Goal: Find specific page/section: Find specific page/section

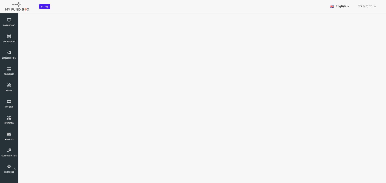
select select "100"
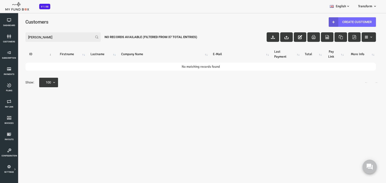
drag, startPoint x: 26, startPoint y: 39, endPoint x: 10, endPoint y: 37, distance: 16.3
click at [10, 37] on input "francis" at bounding box center [47, 37] width 75 height 10
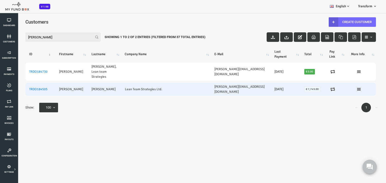
type input "paula"
click at [92, 87] on td "McNicholas" at bounding box center [88, 89] width 33 height 13
click at [27, 87] on link "TRDO184505" at bounding box center [23, 89] width 18 height 4
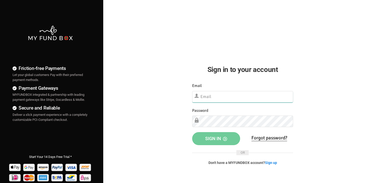
type input "[EMAIL_ADDRESS][DOMAIN_NAME]"
click at [214, 142] on button "Sign in" at bounding box center [216, 138] width 48 height 13
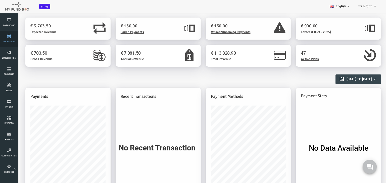
click at [9, 39] on link "customers" at bounding box center [9, 39] width 15 height 16
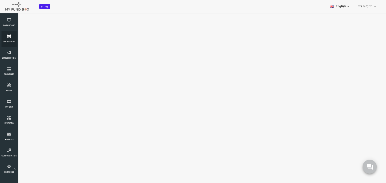
select select "100"
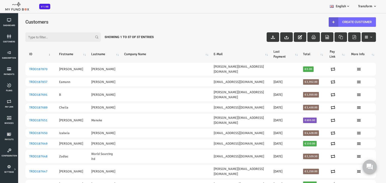
click at [59, 38] on input "Filter:" at bounding box center [47, 37] width 75 height 10
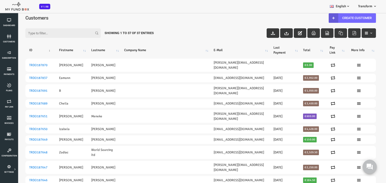
scroll to position [6, 0]
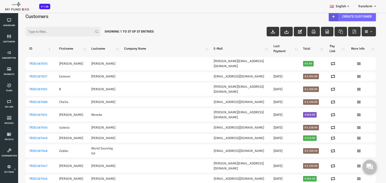
click at [42, 28] on input "Filter:" at bounding box center [47, 32] width 75 height 10
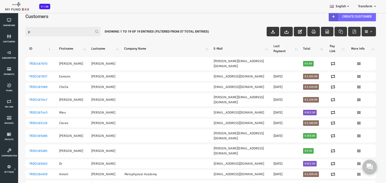
scroll to position [0, 0]
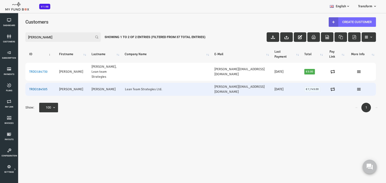
type input "paula"
click at [21, 87] on link "TRDO184505" at bounding box center [23, 89] width 18 height 4
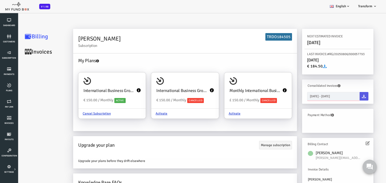
type input "03-09-2025"
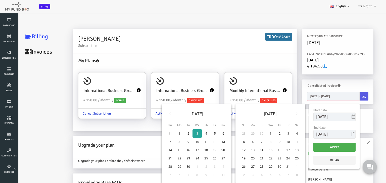
click at [311, 97] on input "03-09-2025 - 03-09-2025" at bounding box center [318, 96] width 53 height 9
click at [153, 113] on icon at bounding box center [155, 114] width 4 height 4
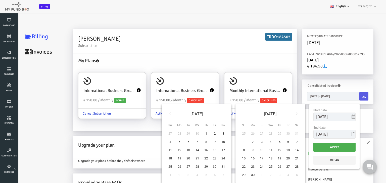
type input "01-05-2025"
click at [279, 112] on icon at bounding box center [281, 114] width 4 height 4
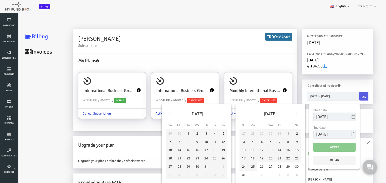
type input "31-08-2025"
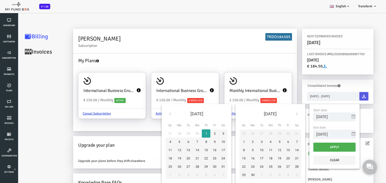
type input "01-05-2025"
type input "01-05-2025 - 31-08-2025"
click at [347, 97] on icon at bounding box center [349, 96] width 4 height 4
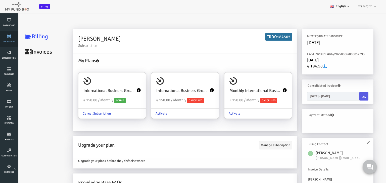
click at [9, 37] on icon at bounding box center [9, 36] width 15 height 4
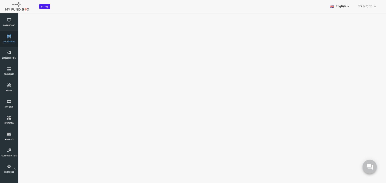
select select "100"
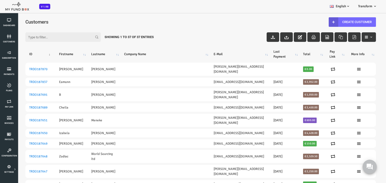
click at [23, 35] on input "Filter:" at bounding box center [47, 37] width 75 height 10
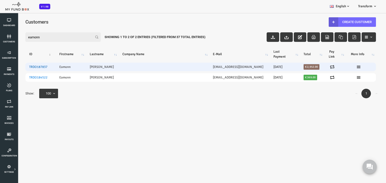
type input "eamonn"
click at [25, 67] on link "TRDO187837" at bounding box center [23, 67] width 18 height 4
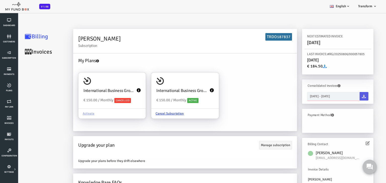
type input "03-09-2025"
click at [297, 97] on input "03-09-2025 - 03-09-2025" at bounding box center [318, 96] width 53 height 9
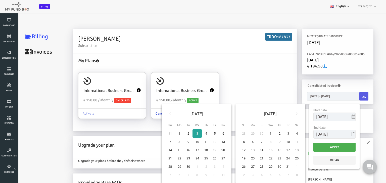
click at [150, 112] on th at bounding box center [154, 114] width 9 height 12
type input "01-05-2025"
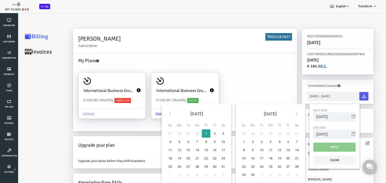
click at [279, 114] on icon at bounding box center [281, 114] width 4 height 4
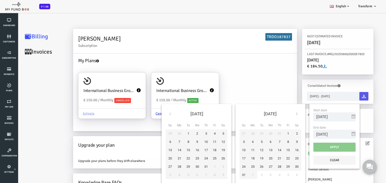
type input "31-08-2025"
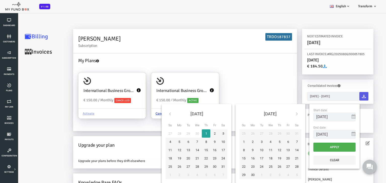
type input "01-05-2025"
type input "01-05-2025 - 31-08-2025"
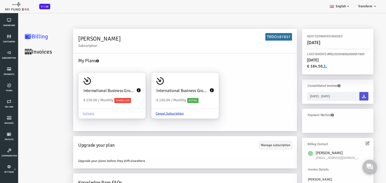
click at [348, 96] on icon at bounding box center [349, 96] width 4 height 4
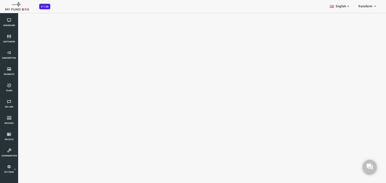
select select "100"
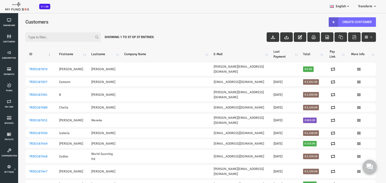
click at [54, 37] on input "Filter:" at bounding box center [47, 37] width 75 height 10
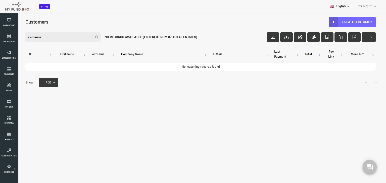
drag, startPoint x: 33, startPoint y: 36, endPoint x: 15, endPoint y: 36, distance: 18.3
click at [15, 36] on input "catherina" at bounding box center [47, 37] width 75 height 10
click at [39, 41] on input "catherina" at bounding box center [47, 37] width 75 height 10
type input "catherina"
click at [0, 0] on span "customers" at bounding box center [0, 0] width 0 height 0
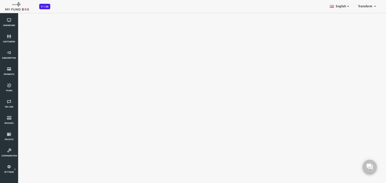
select select "100"
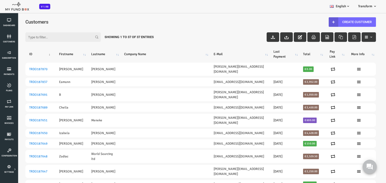
click at [38, 37] on input "Filter:" at bounding box center [47, 37] width 75 height 10
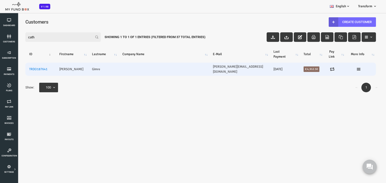
type input "cath"
click at [23, 69] on td "TRDO187641" at bounding box center [25, 69] width 30 height 13
click at [23, 68] on link "TRDO187641" at bounding box center [23, 69] width 18 height 4
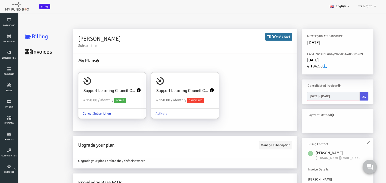
type input "03-09-2025"
click at [330, 97] on input "03-09-2025 - 03-09-2025" at bounding box center [318, 96] width 53 height 9
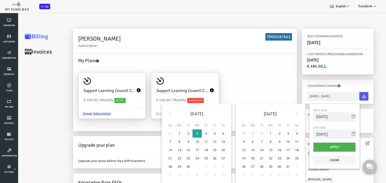
click at [153, 113] on icon at bounding box center [155, 114] width 4 height 4
type input "01-05-2025"
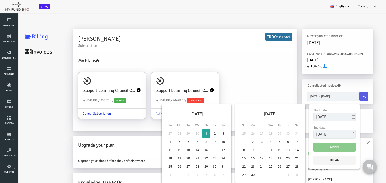
click at [279, 113] on icon at bounding box center [281, 114] width 4 height 4
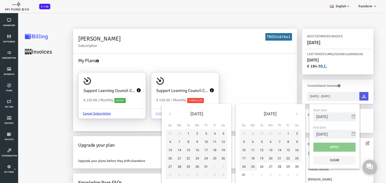
type input "31-08-2025"
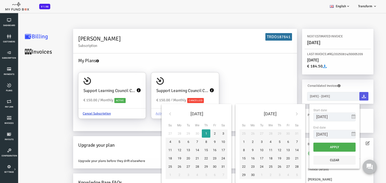
type input "01-05-2025"
click at [318, 151] on button "Apply" at bounding box center [319, 147] width 42 height 9
type input "01-05-2025 - 31-08-2025"
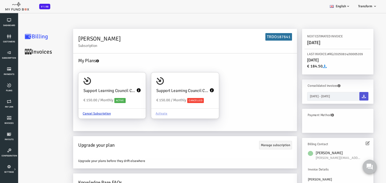
click at [350, 97] on link at bounding box center [348, 96] width 9 height 9
click at [13, 40] on link "customers" at bounding box center [9, 39] width 15 height 16
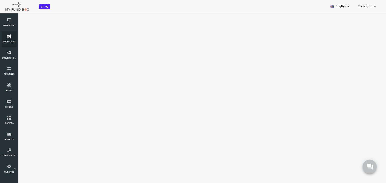
select select "100"
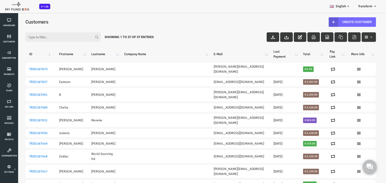
click at [32, 36] on input "Filter:" at bounding box center [47, 37] width 75 height 10
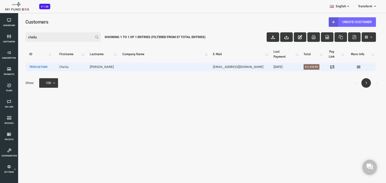
type input "chella"
click at [24, 67] on link "TRDO187689" at bounding box center [23, 67] width 18 height 4
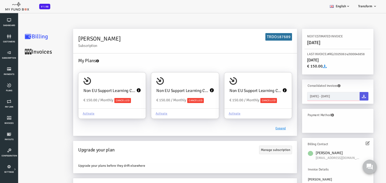
type input "03-09-2025"
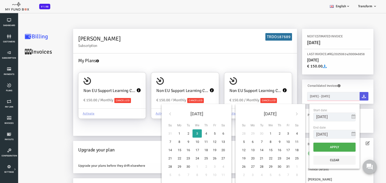
click at [310, 96] on input "03-09-2025 - 03-09-2025" at bounding box center [318, 96] width 53 height 9
click at [153, 113] on icon at bounding box center [155, 114] width 4 height 4
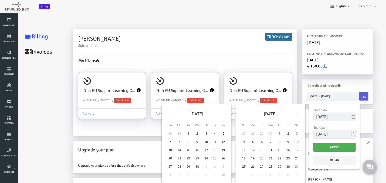
type input "01-05-2025"
click at [280, 112] on icon at bounding box center [281, 114] width 4 height 4
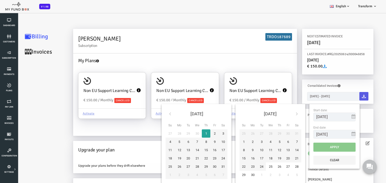
type input "30-06-2025"
type input "01-05-2025"
click at [310, 147] on button "Apply" at bounding box center [319, 147] width 42 height 9
type input "01-05-2025 - 30-06-2025"
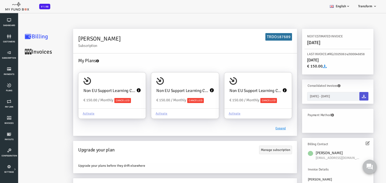
click at [347, 96] on icon at bounding box center [349, 96] width 4 height 4
click at [13, 37] on icon at bounding box center [9, 36] width 15 height 4
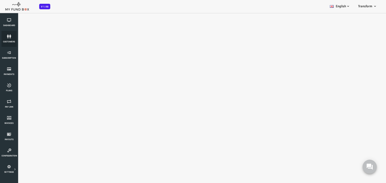
select select "100"
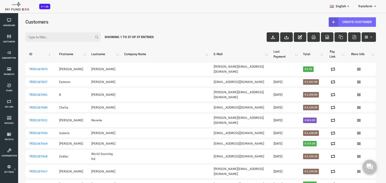
click at [33, 36] on input "Filter:" at bounding box center [47, 37] width 75 height 10
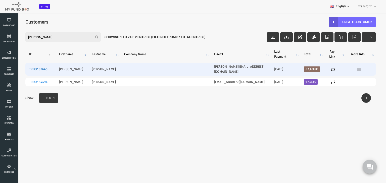
type input "dan"
click at [27, 67] on link "TRDO187643" at bounding box center [23, 69] width 18 height 4
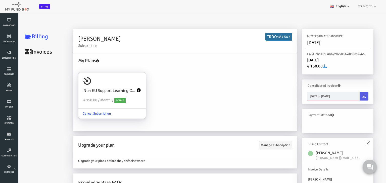
type input "03-09-2025"
click at [307, 98] on input "03-09-2025 - 03-09-2025" at bounding box center [318, 96] width 53 height 9
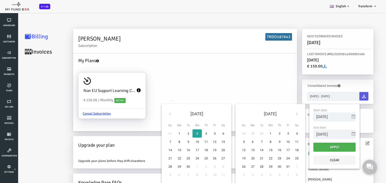
click at [153, 114] on icon at bounding box center [155, 114] width 4 height 4
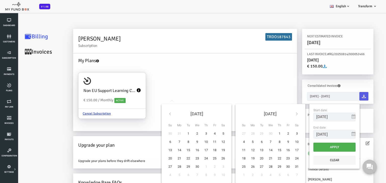
type input "01-05-2025"
click at [280, 115] on icon at bounding box center [281, 114] width 4 height 4
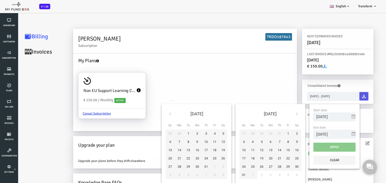
type input "31-08-2025"
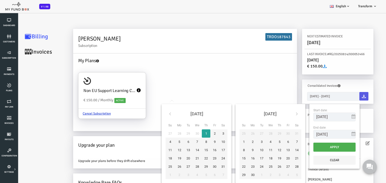
type input "01-05-2025"
click at [309, 147] on button "Apply" at bounding box center [319, 147] width 42 height 9
type input "01-05-2025 - 31-08-2025"
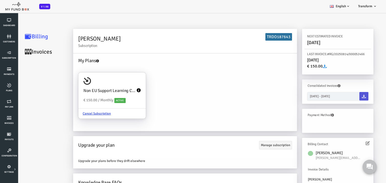
click at [347, 96] on icon at bounding box center [349, 96] width 4 height 4
click at [9, 39] on link "customers" at bounding box center [9, 39] width 15 height 16
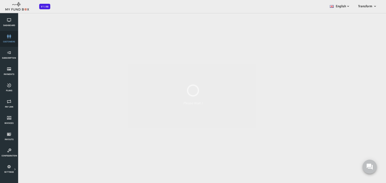
select select "100"
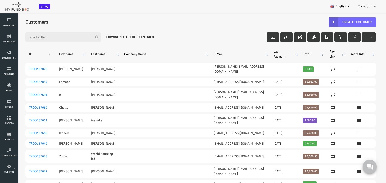
click at [29, 39] on input "Filter:" at bounding box center [47, 37] width 75 height 10
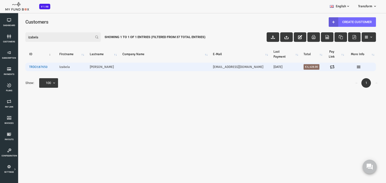
type input "izabela"
click at [20, 66] on link "TRDO187650" at bounding box center [23, 67] width 18 height 4
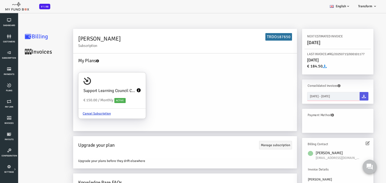
click at [298, 99] on input "03-09-2025 - 03-09-2025" at bounding box center [318, 96] width 53 height 9
type input "03-09-2025"
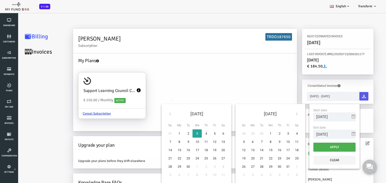
click at [153, 113] on icon at bounding box center [155, 114] width 4 height 4
type input "01-05-2025"
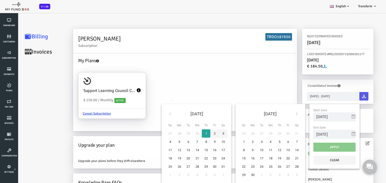
click at [280, 112] on th at bounding box center [281, 114] width 9 height 12
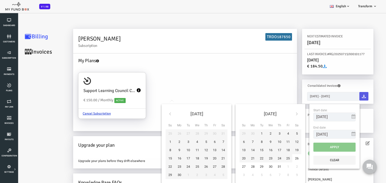
type input "31-07-2025"
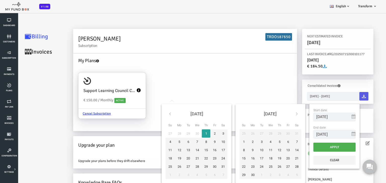
type input "01-05-2025"
click at [312, 149] on button "Apply" at bounding box center [319, 147] width 42 height 9
type input "01-05-2025 - 31-07-2025"
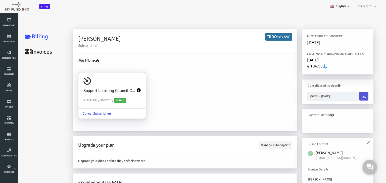
click at [347, 94] on icon at bounding box center [349, 96] width 4 height 4
